Goal: Transaction & Acquisition: Purchase product/service

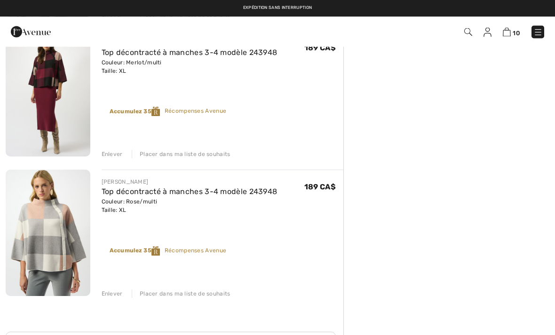
scroll to position [1207, 0]
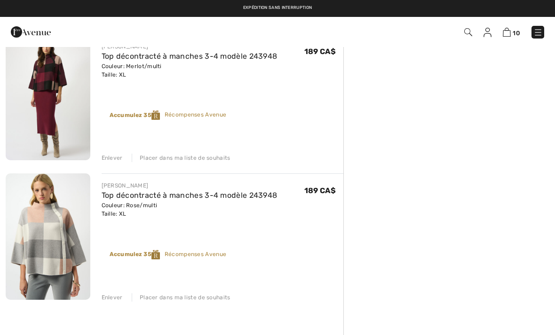
click at [114, 297] on div "Enlever" at bounding box center [112, 298] width 21 height 8
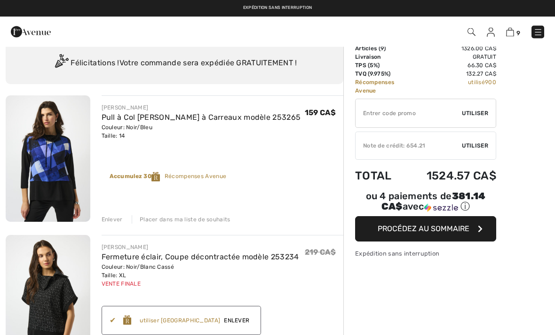
scroll to position [0, 0]
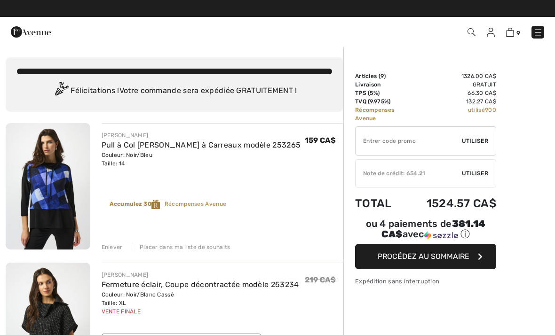
click at [538, 34] on img at bounding box center [538, 32] width 9 height 9
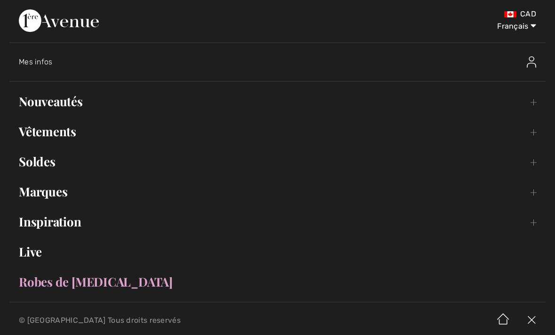
click at [63, 137] on link "Vêtements Toggle submenu" at bounding box center [277, 131] width 536 height 21
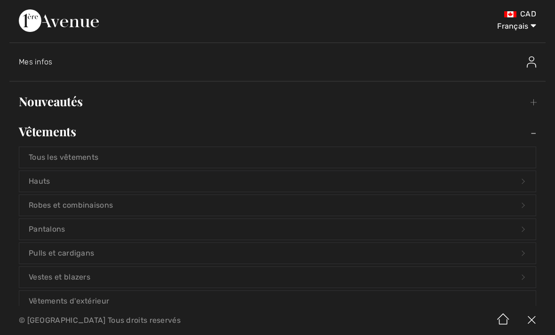
click at [48, 236] on link "Pantalons Open submenu" at bounding box center [277, 229] width 517 height 21
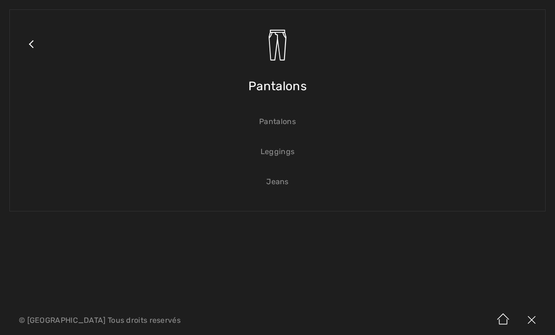
click at [281, 125] on link "Pantalons" at bounding box center [277, 122] width 517 height 21
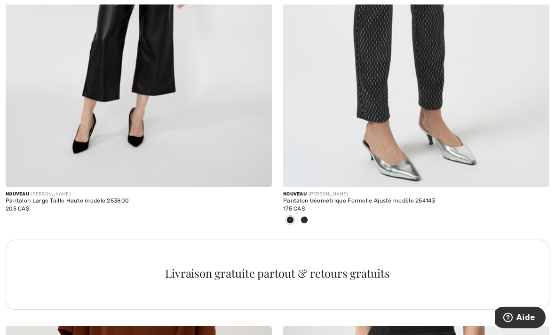
scroll to position [2528, 0]
click at [308, 219] on div at bounding box center [304, 221] width 14 height 16
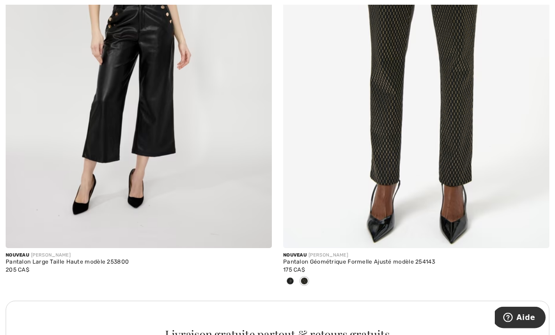
scroll to position [2485, 0]
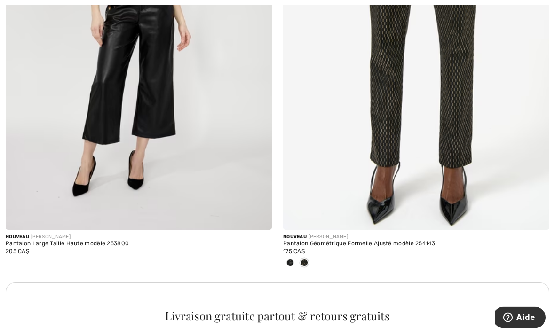
click at [292, 261] on span at bounding box center [291, 264] width 8 height 8
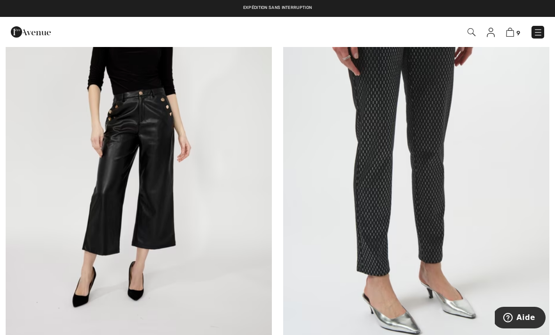
scroll to position [2374, 0]
click at [514, 29] on img at bounding box center [510, 32] width 8 height 9
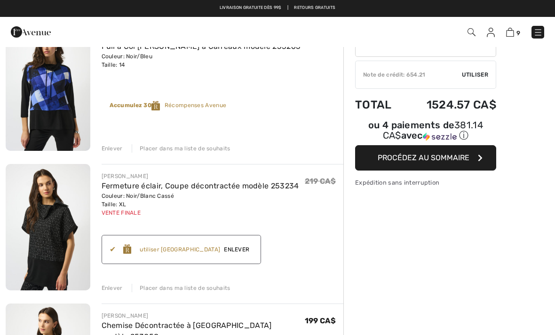
scroll to position [94, 0]
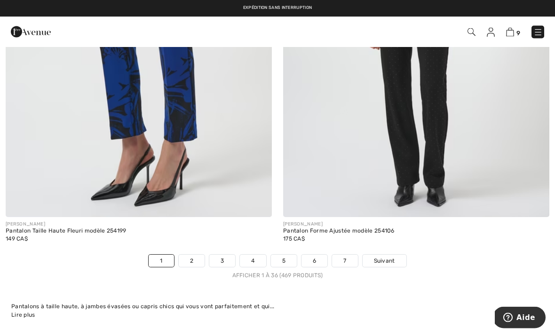
scroll to position [8013, 0]
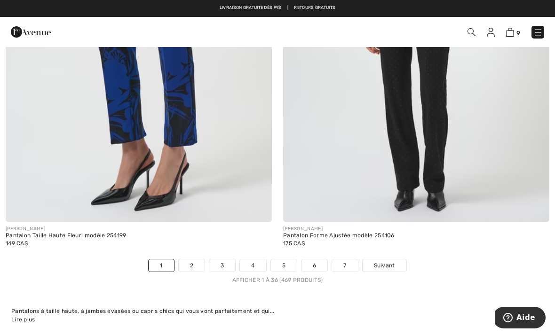
click at [74, 150] on img at bounding box center [139, 22] width 266 height 399
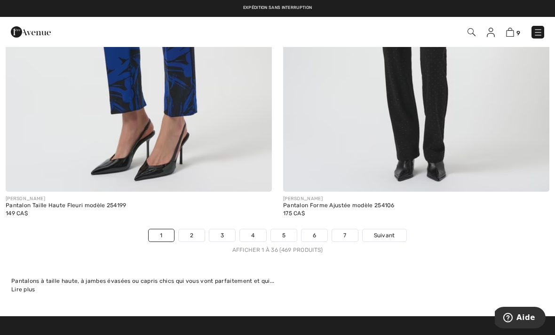
click at [393, 233] on span "Suivant" at bounding box center [384, 235] width 21 height 8
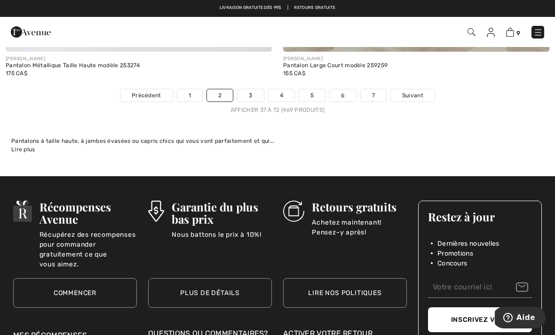
scroll to position [8156, 0]
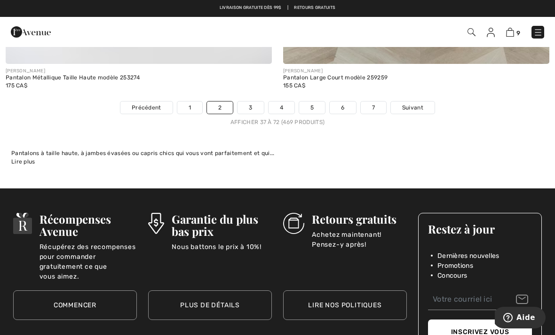
click at [412, 104] on span "Suivant" at bounding box center [412, 108] width 21 height 8
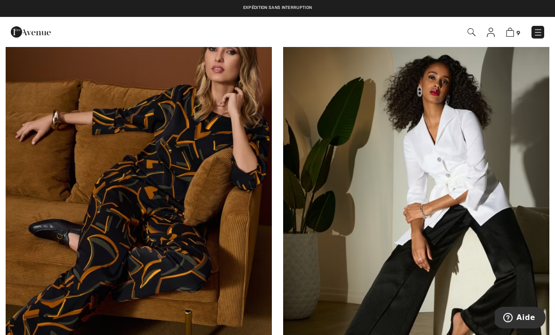
scroll to position [7356, 0]
